Goal: Task Accomplishment & Management: Complete application form

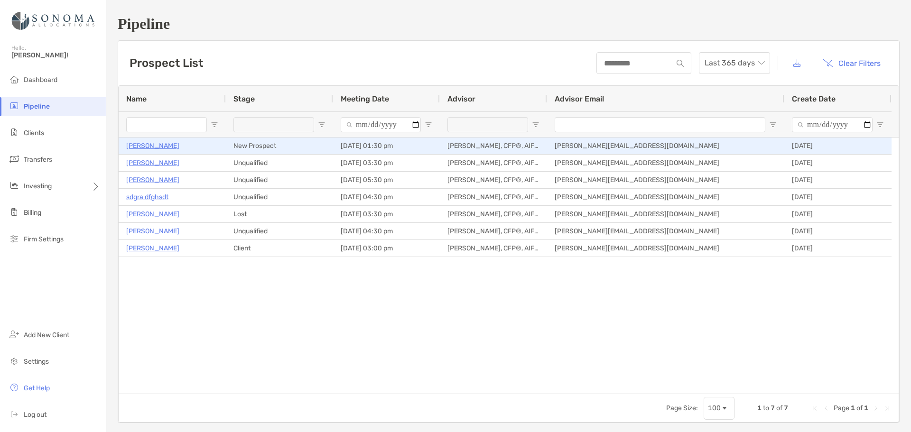
drag, startPoint x: 154, startPoint y: 145, endPoint x: 335, endPoint y: 141, distance: 180.9
click at [154, 145] on p "[PERSON_NAME]" at bounding box center [152, 146] width 53 height 12
click at [152, 147] on p "[PERSON_NAME]" at bounding box center [152, 146] width 53 height 12
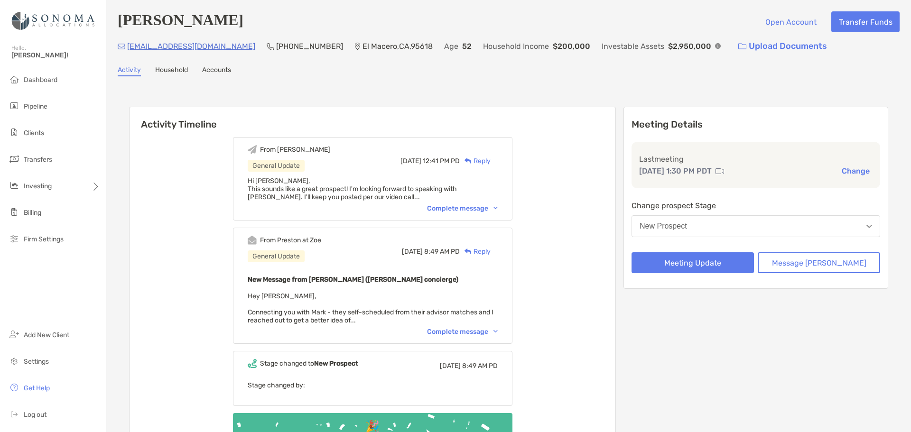
drag, startPoint x: 239, startPoint y: 73, endPoint x: 232, endPoint y: 69, distance: 8.1
click at [239, 73] on div "Activity Household Accounts" at bounding box center [509, 71] width 782 height 10
drag, startPoint x: 235, startPoint y: 46, endPoint x: 130, endPoint y: 41, distance: 105.5
click at [130, 41] on div "markrogers1973@yahoo.com (661) 816-5948 El Macero , CA , 95618 Age 52 Household…" at bounding box center [509, 46] width 782 height 20
copy p "[EMAIL_ADDRESS][DOMAIN_NAME]"
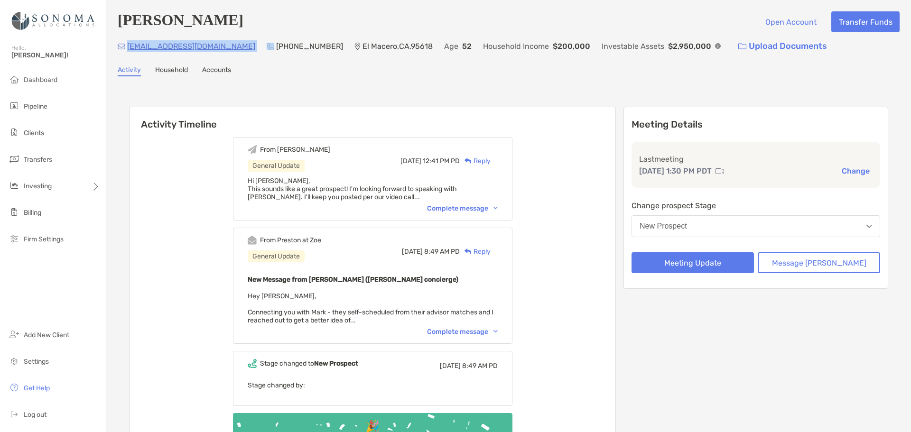
copy p "[EMAIL_ADDRESS][DOMAIN_NAME]"
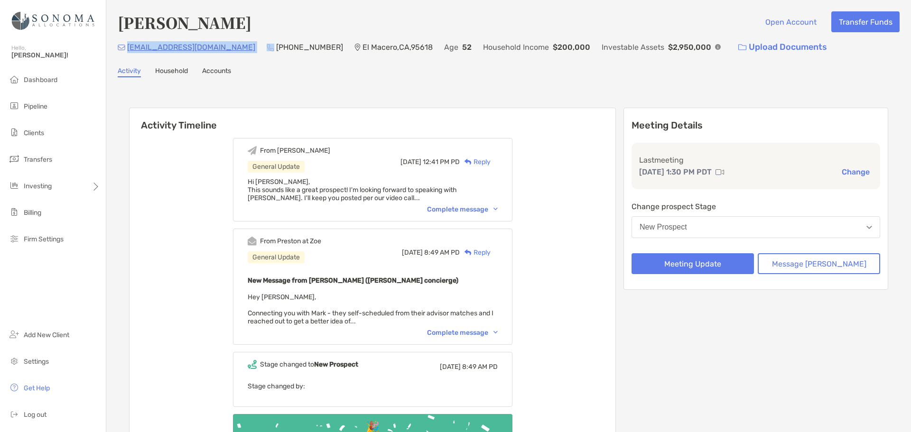
drag, startPoint x: 234, startPoint y: 49, endPoint x: 129, endPoint y: 48, distance: 104.9
click at [129, 48] on div "[EMAIL_ADDRESS][DOMAIN_NAME] [PHONE_NUMBER] [GEOGRAPHIC_DATA] Age [DEMOGRAPHIC_…" at bounding box center [509, 47] width 782 height 20
drag, startPoint x: 499, startPoint y: 92, endPoint x: 525, endPoint y: 89, distance: 25.7
click at [504, 90] on div "Activity Timeline From [PERSON_NAME] General Update [DATE] 12:41 PM PD Reply Hi…" at bounding box center [509, 296] width 782 height 418
drag, startPoint x: 233, startPoint y: 48, endPoint x: 130, endPoint y: 46, distance: 102.6
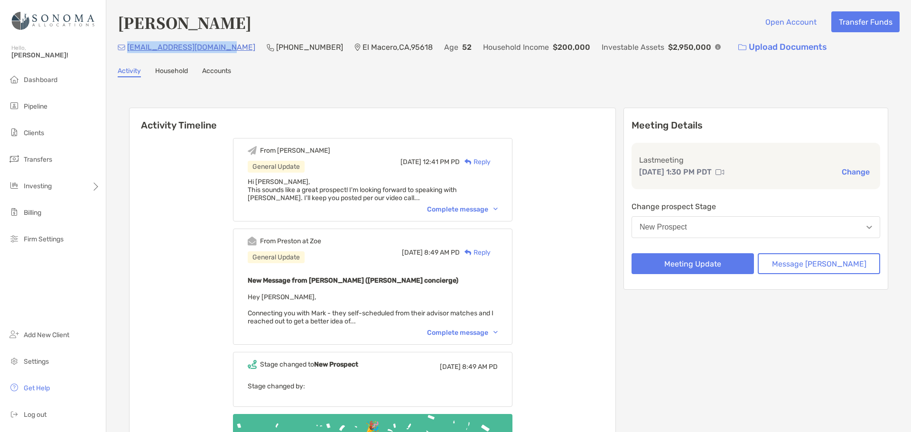
click at [130, 46] on div "markrogers1973@yahoo.com (661) 816-5948 El Macero , CA , 95618 Age 52 Household…" at bounding box center [509, 47] width 782 height 20
copy p "markrogers1973@yahoo.com"
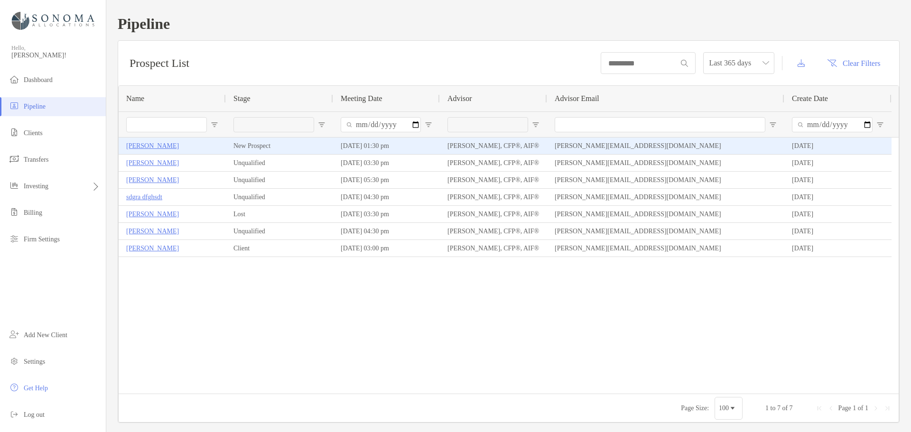
click at [146, 144] on p "[PERSON_NAME]" at bounding box center [152, 146] width 53 height 12
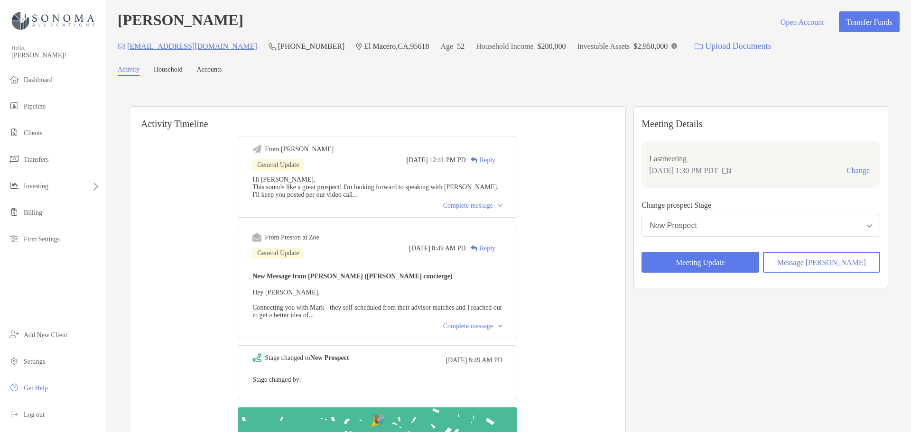
click at [789, 227] on button "New Prospect" at bounding box center [761, 226] width 239 height 22
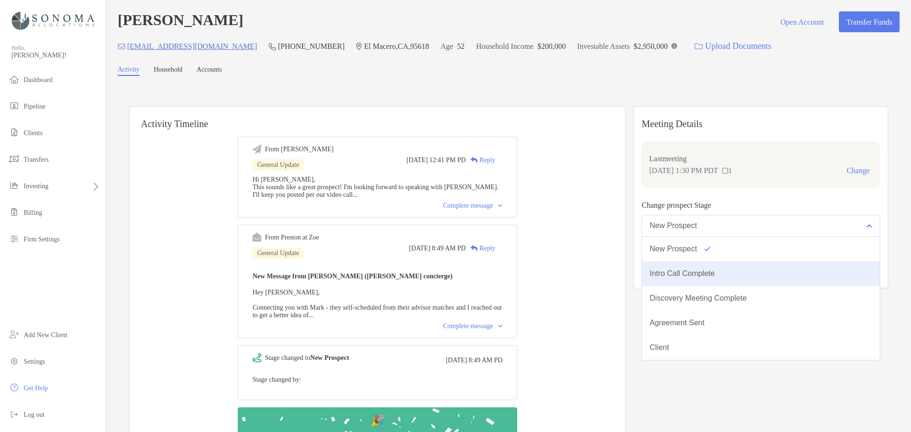
click at [726, 270] on button "Intro Call Complete" at bounding box center [761, 274] width 238 height 25
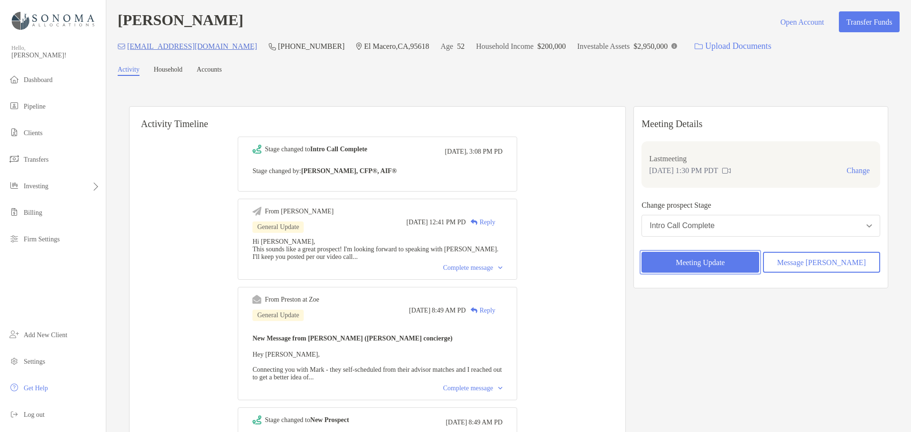
click at [735, 265] on button "Meeting Update" at bounding box center [700, 262] width 117 height 21
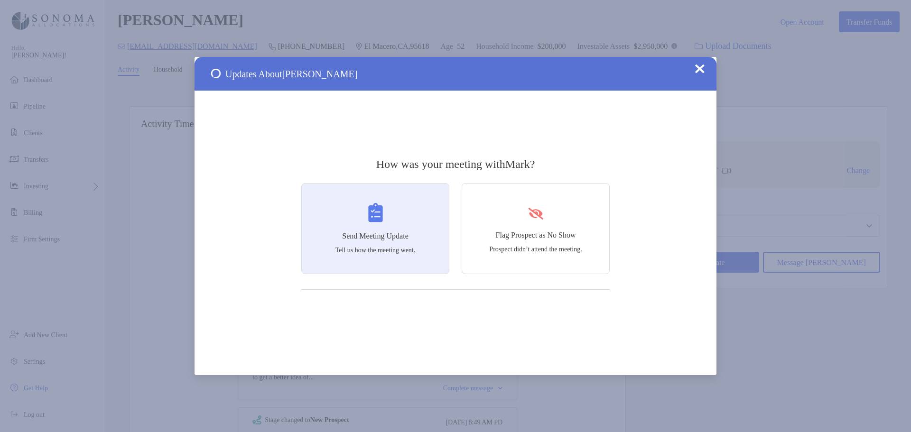
click at [397, 204] on div "Send Meeting Update Tell us how the meeting went." at bounding box center [375, 228] width 148 height 91
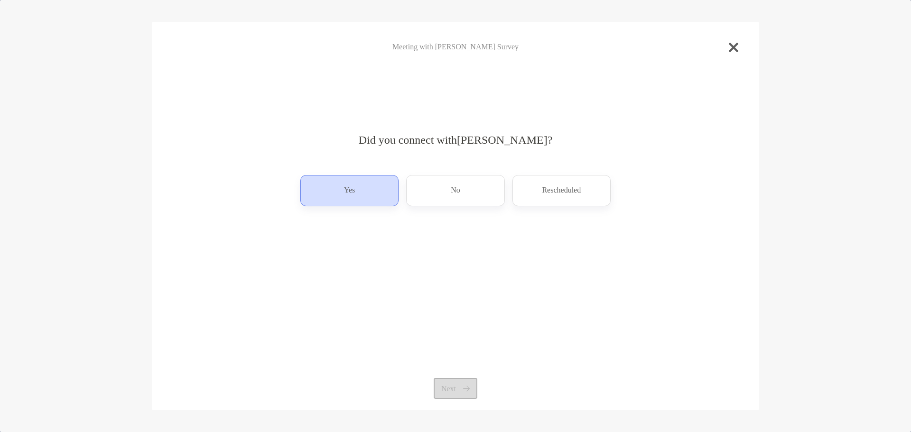
click at [360, 191] on div "Yes" at bounding box center [349, 190] width 98 height 31
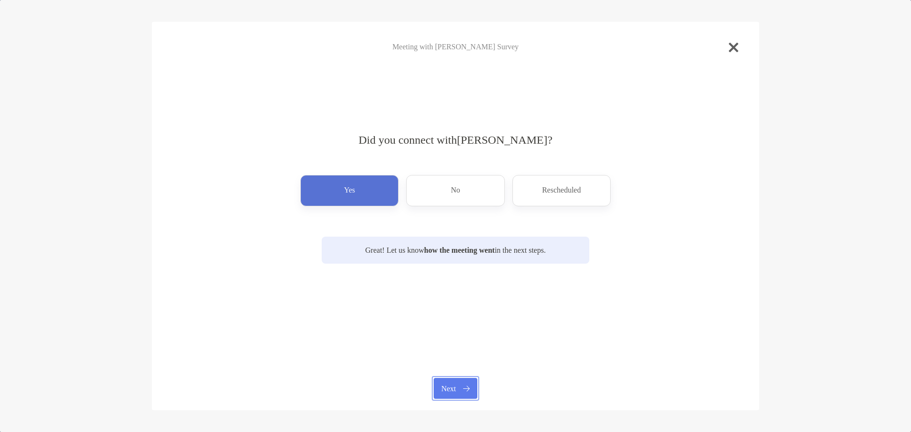
click at [456, 386] on button "Next" at bounding box center [455, 388] width 43 height 21
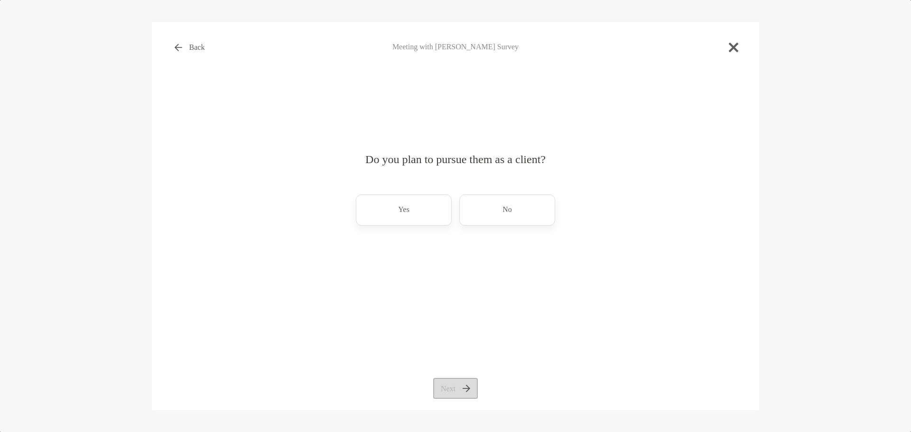
click at [412, 215] on div "Yes" at bounding box center [404, 210] width 96 height 31
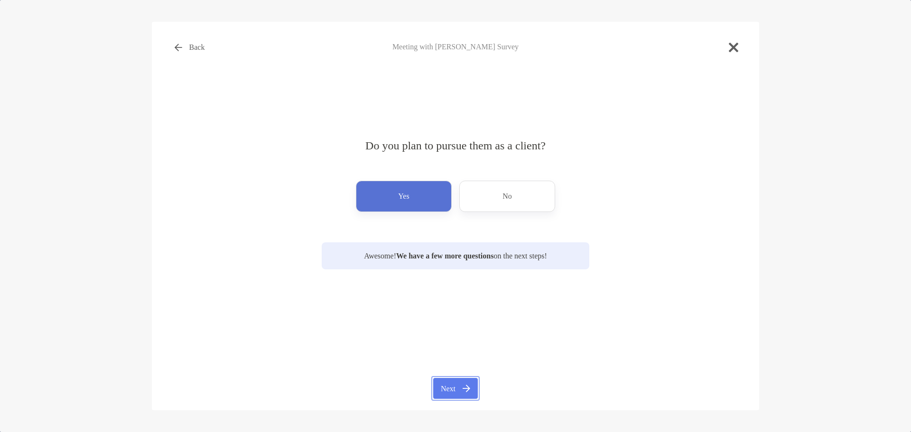
click at [458, 389] on button "Next" at bounding box center [455, 388] width 44 height 21
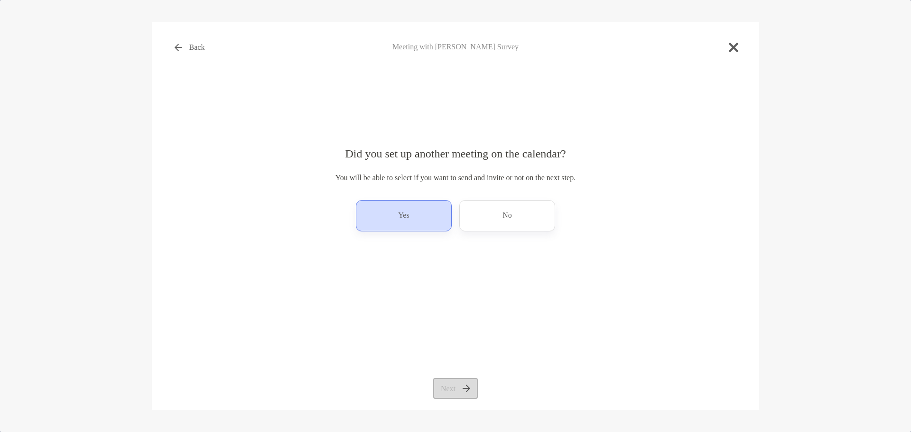
click at [411, 202] on div "Yes" at bounding box center [404, 215] width 96 height 31
click at [465, 392] on button "Next" at bounding box center [455, 388] width 44 height 21
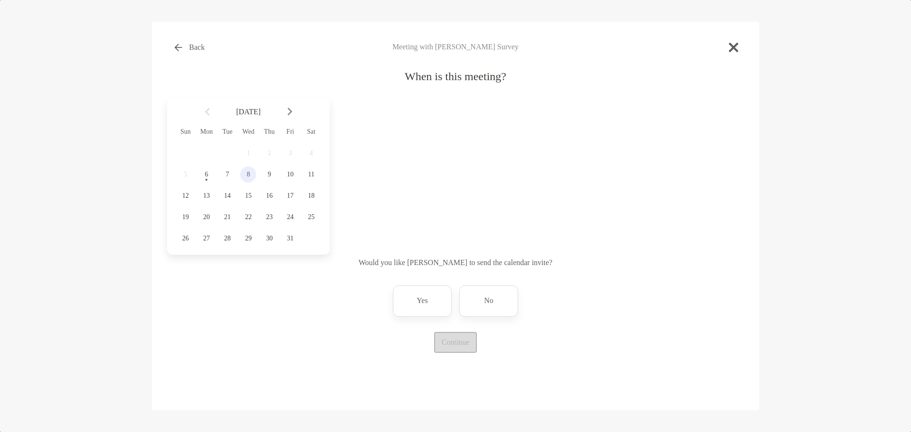
click at [251, 174] on span "8" at bounding box center [248, 175] width 16 height 8
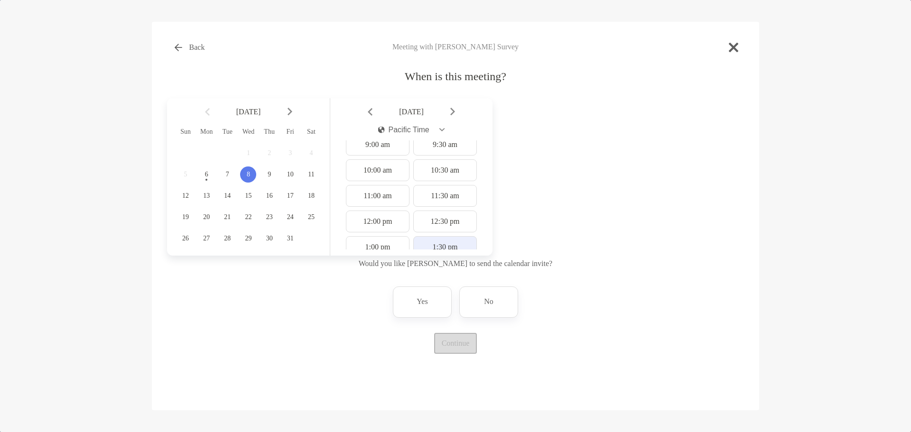
click at [441, 247] on div "1:30 pm" at bounding box center [445, 247] width 64 height 22
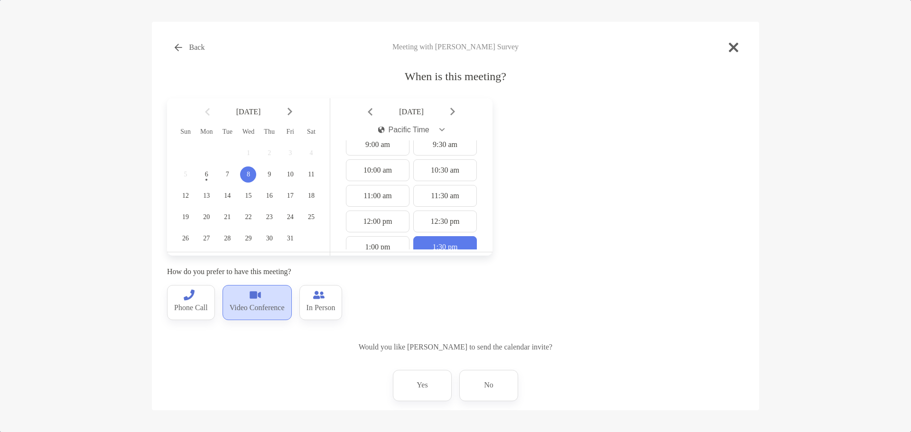
click at [274, 304] on p "Video Conference" at bounding box center [257, 308] width 55 height 15
click at [500, 391] on div "No" at bounding box center [488, 385] width 59 height 31
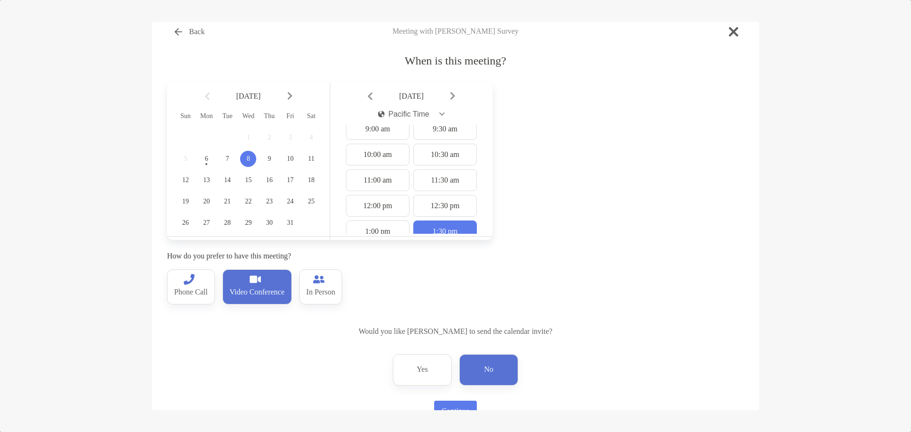
scroll to position [43, 0]
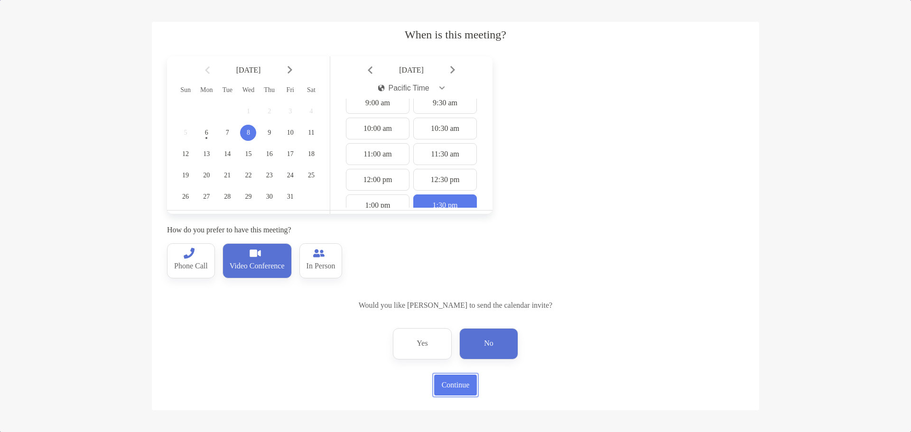
click at [443, 387] on button "Continue" at bounding box center [455, 385] width 43 height 21
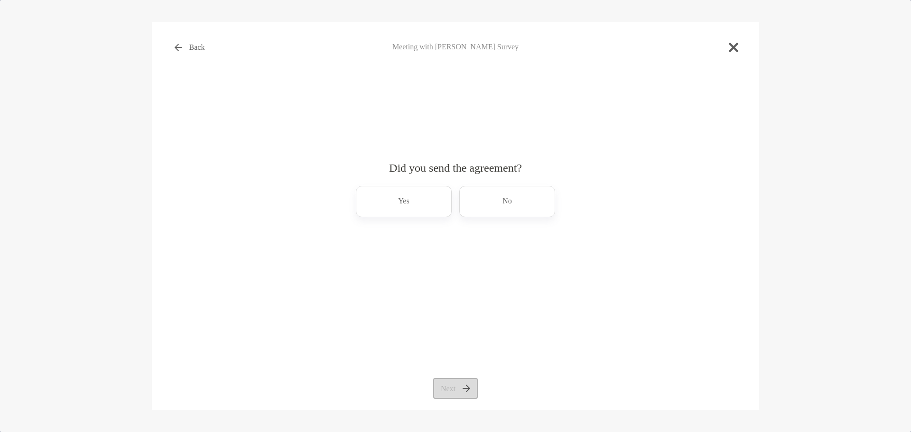
scroll to position [0, 0]
click at [503, 210] on div "No" at bounding box center [507, 201] width 96 height 31
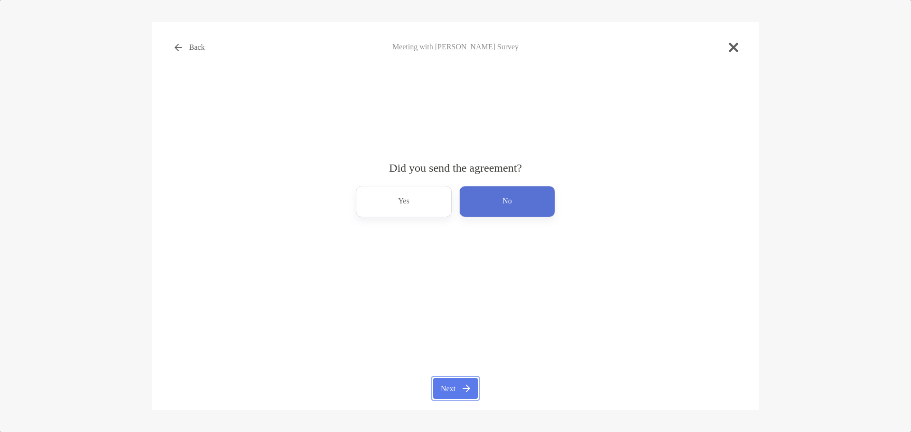
click at [455, 389] on button "Next" at bounding box center [455, 388] width 44 height 21
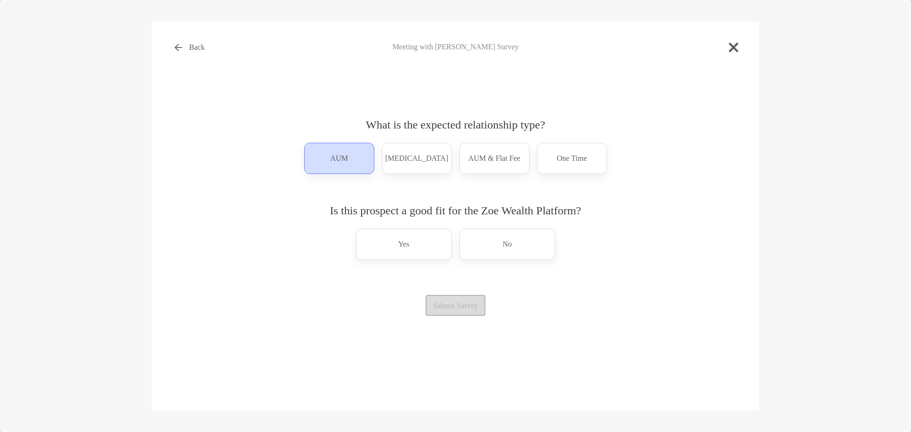
click at [352, 158] on div "AUM" at bounding box center [339, 158] width 70 height 31
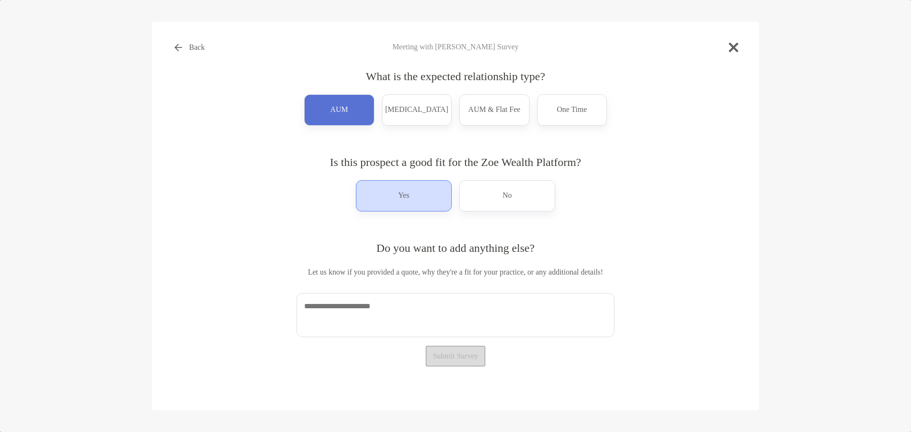
click at [399, 199] on p "Yes" at bounding box center [403, 195] width 11 height 15
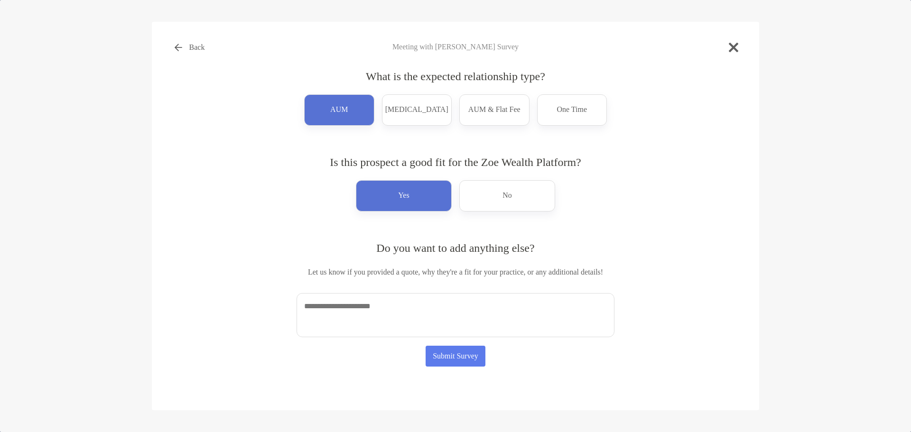
click at [356, 310] on textarea at bounding box center [456, 315] width 318 height 44
click at [456, 361] on button "Submit Survey" at bounding box center [456, 356] width 60 height 21
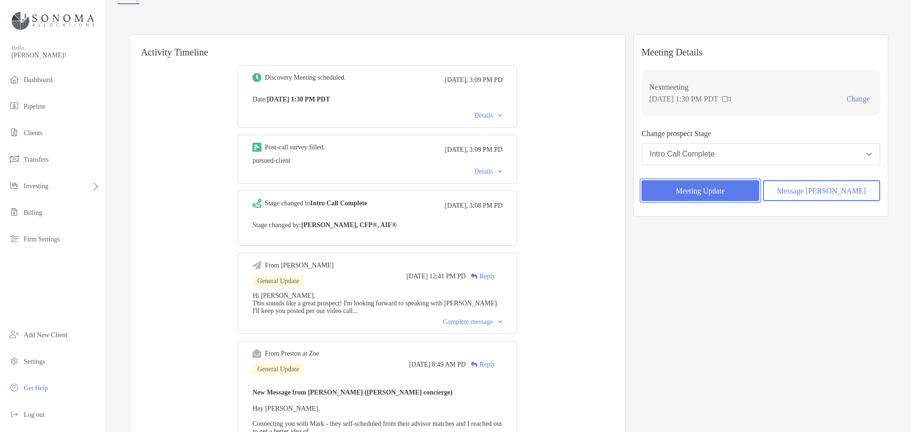
scroll to position [95, 0]
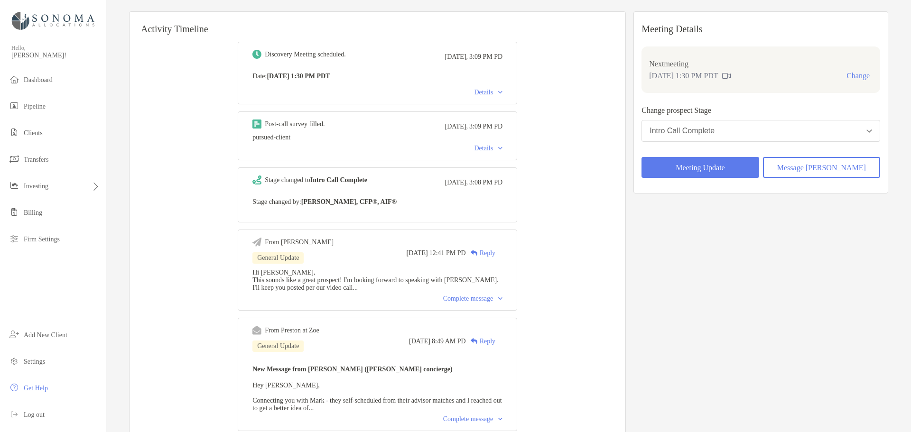
click at [493, 255] on div "Reply" at bounding box center [480, 253] width 29 height 10
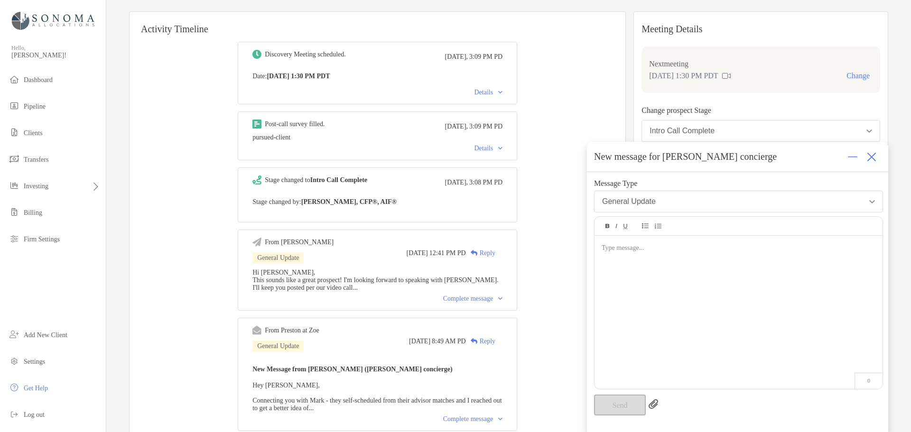
click at [648, 257] on div at bounding box center [739, 308] width 288 height 144
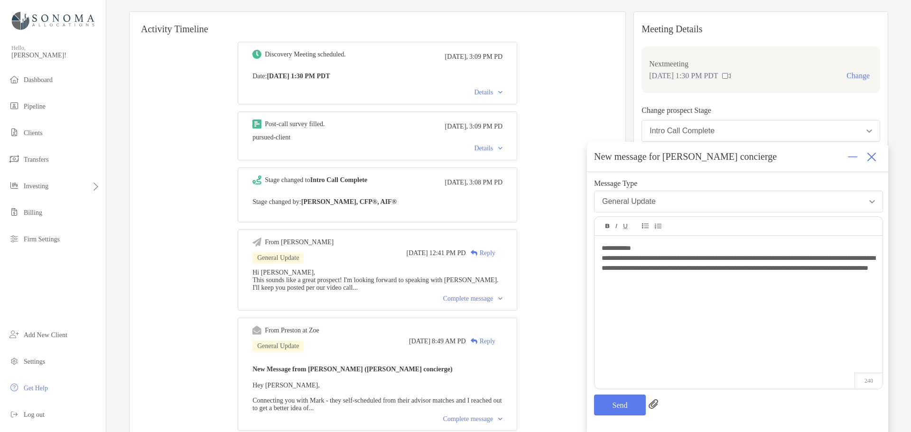
click at [807, 284] on div "**********" at bounding box center [739, 308] width 288 height 144
click at [613, 406] on button "Send" at bounding box center [620, 405] width 52 height 21
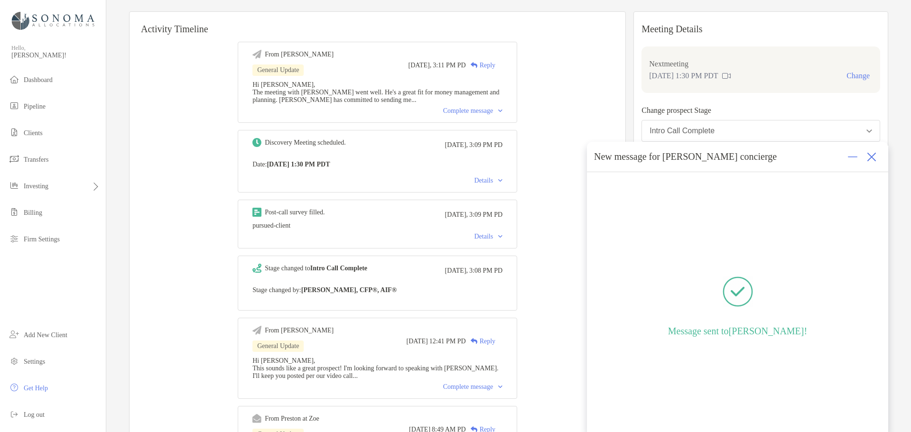
click at [875, 159] on img at bounding box center [871, 156] width 9 height 9
